Goal: Information Seeking & Learning: Learn about a topic

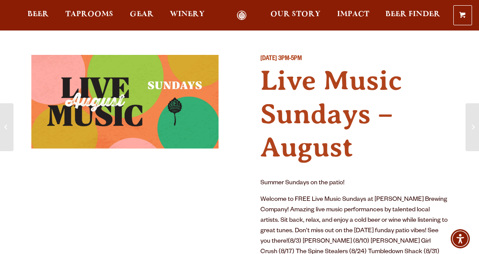
scroll to position [84, 0]
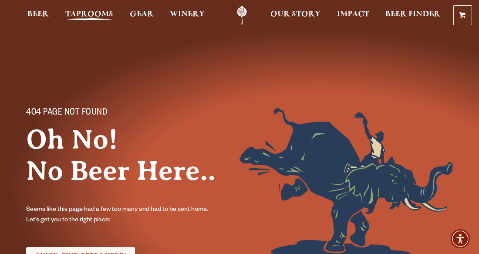
click at [95, 13] on span "Taprooms" at bounding box center [89, 14] width 48 height 7
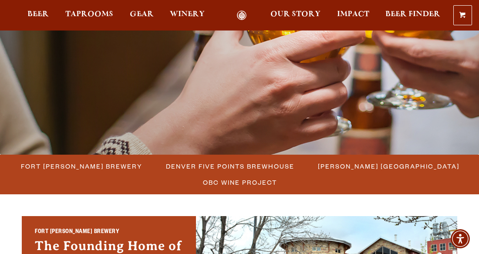
scroll to position [144, 0]
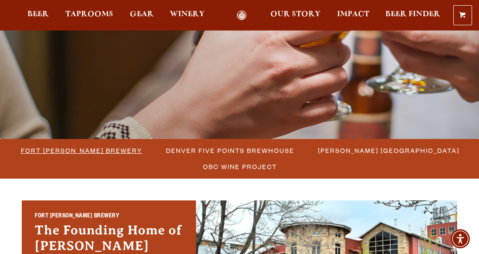
click at [69, 149] on span "Fort Collins Brewery" at bounding box center [82, 150] width 122 height 13
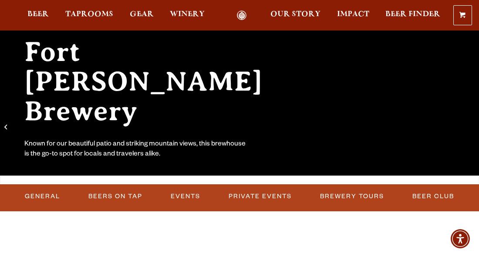
scroll to position [98, 0]
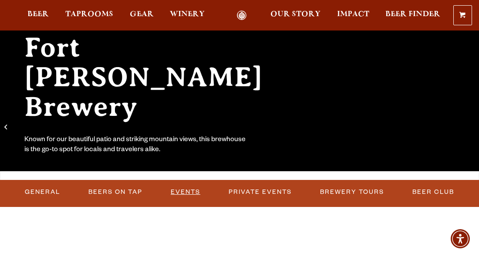
click at [184, 191] on link "Events" at bounding box center [185, 192] width 37 height 20
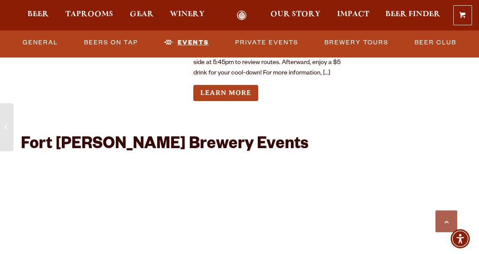
scroll to position [3379, 0]
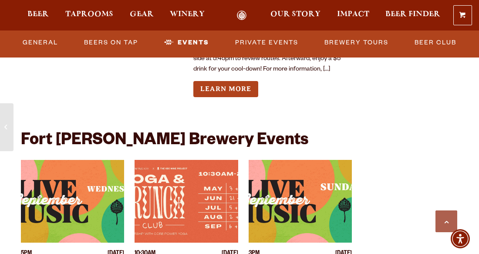
click at [68, 178] on img "View event details" at bounding box center [72, 201] width 103 height 83
click at [68, 165] on img "View event details" at bounding box center [72, 201] width 103 height 83
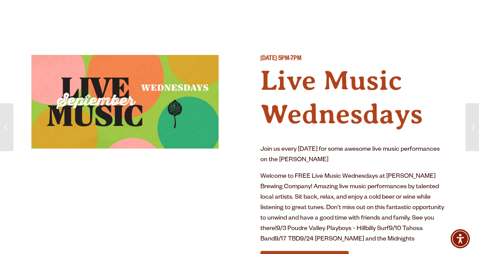
click at [43, 99] on img at bounding box center [124, 102] width 187 height 94
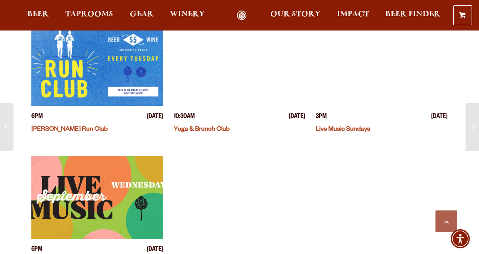
scroll to position [309, 0]
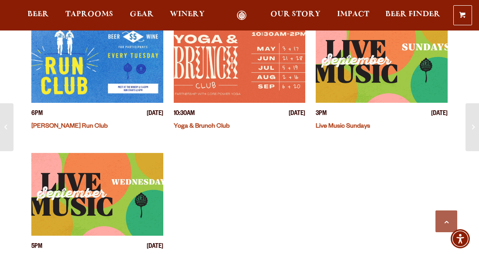
click at [360, 63] on img "View event details" at bounding box center [382, 61] width 132 height 83
